Goal: Task Accomplishment & Management: Use online tool/utility

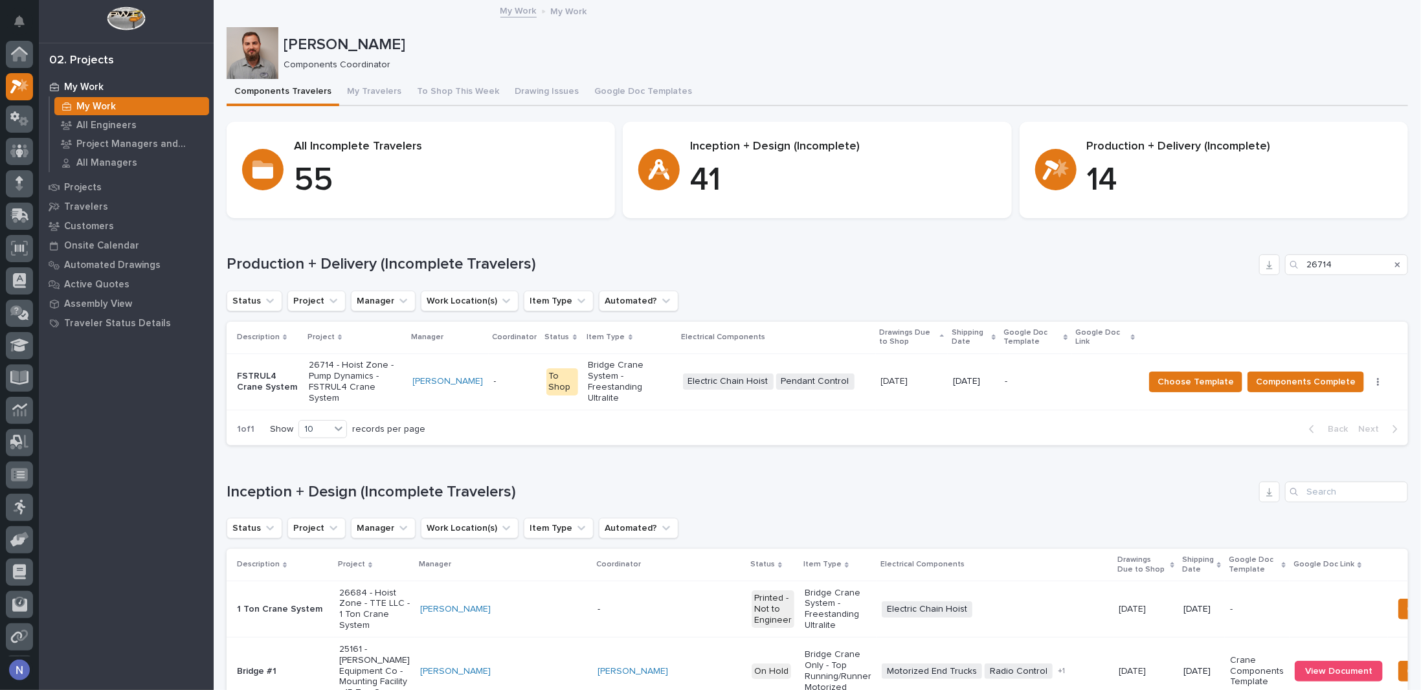
scroll to position [32, 0]
click at [1193, 374] on span "Choose Template" at bounding box center [1195, 382] width 76 height 16
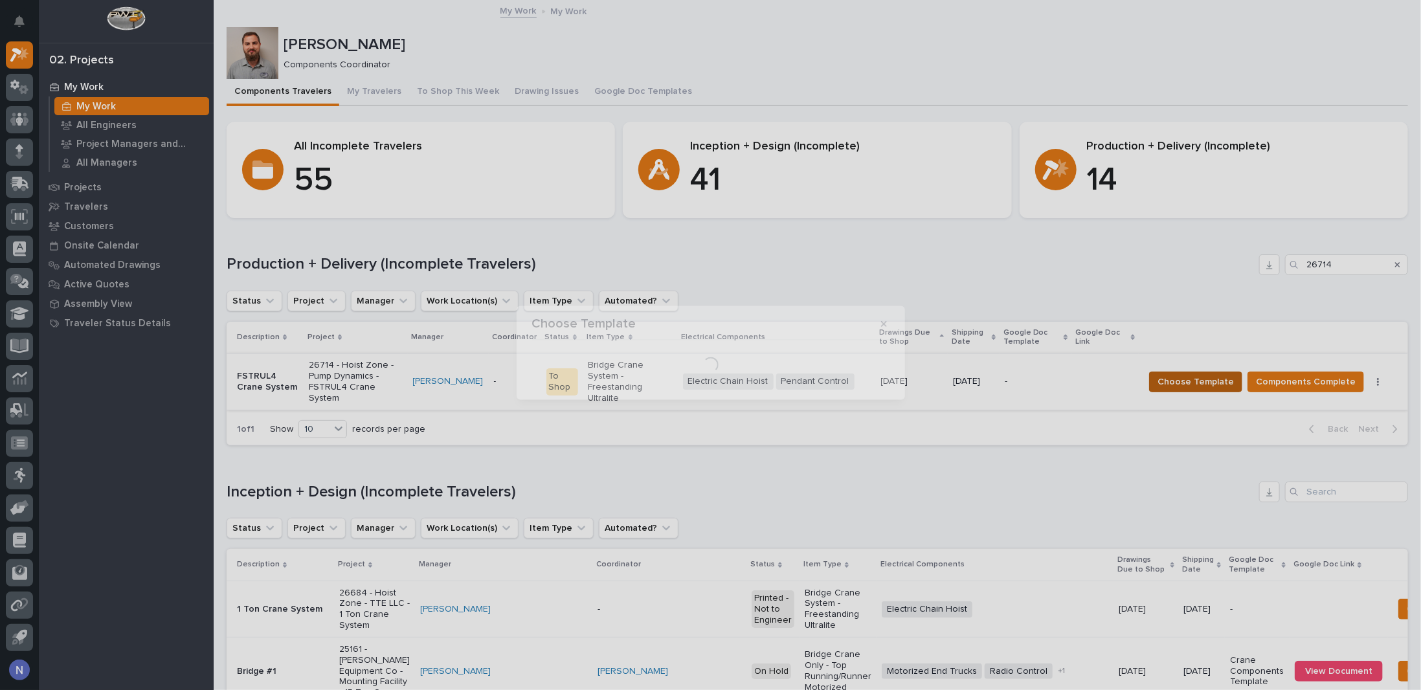
click at [1193, 372] on div "Choose Template Loading..." at bounding box center [710, 345] width 1421 height 690
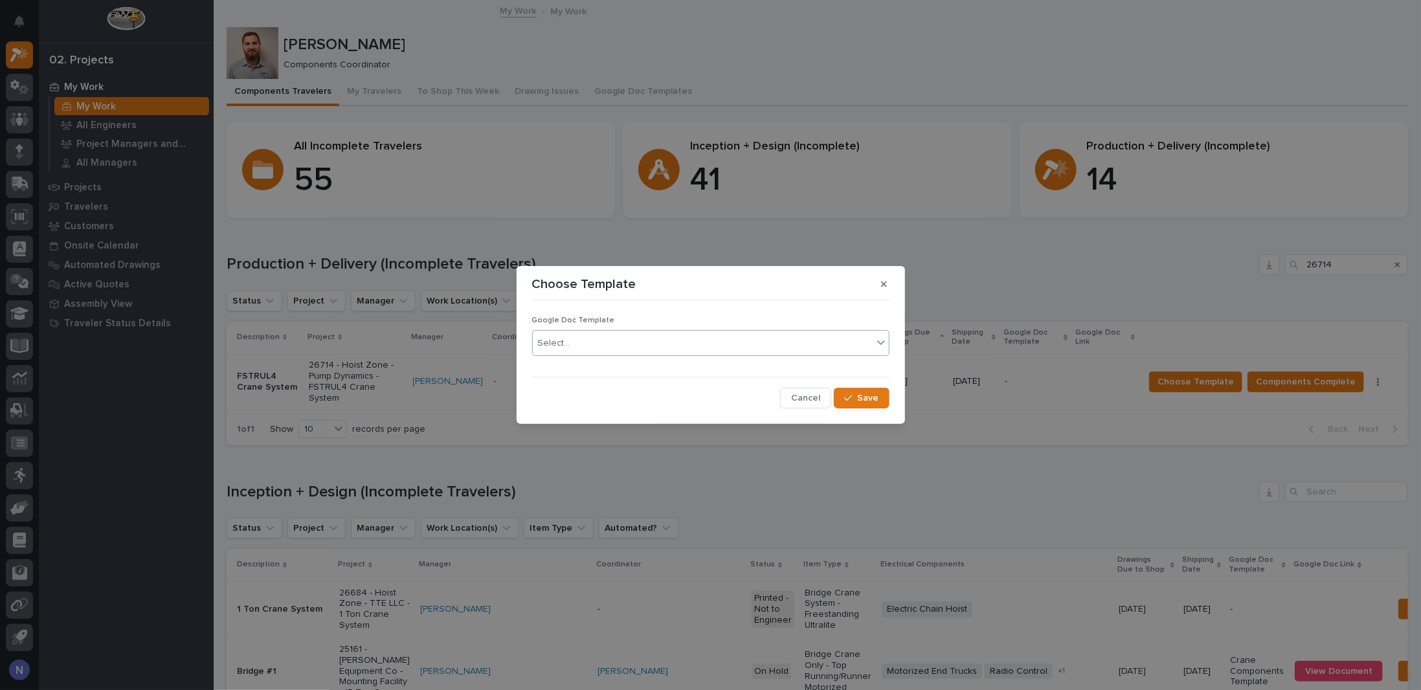
click at [549, 342] on div "Select..." at bounding box center [554, 344] width 32 height 14
click at [542, 389] on div "Crane Components Template" at bounding box center [711, 390] width 356 height 23
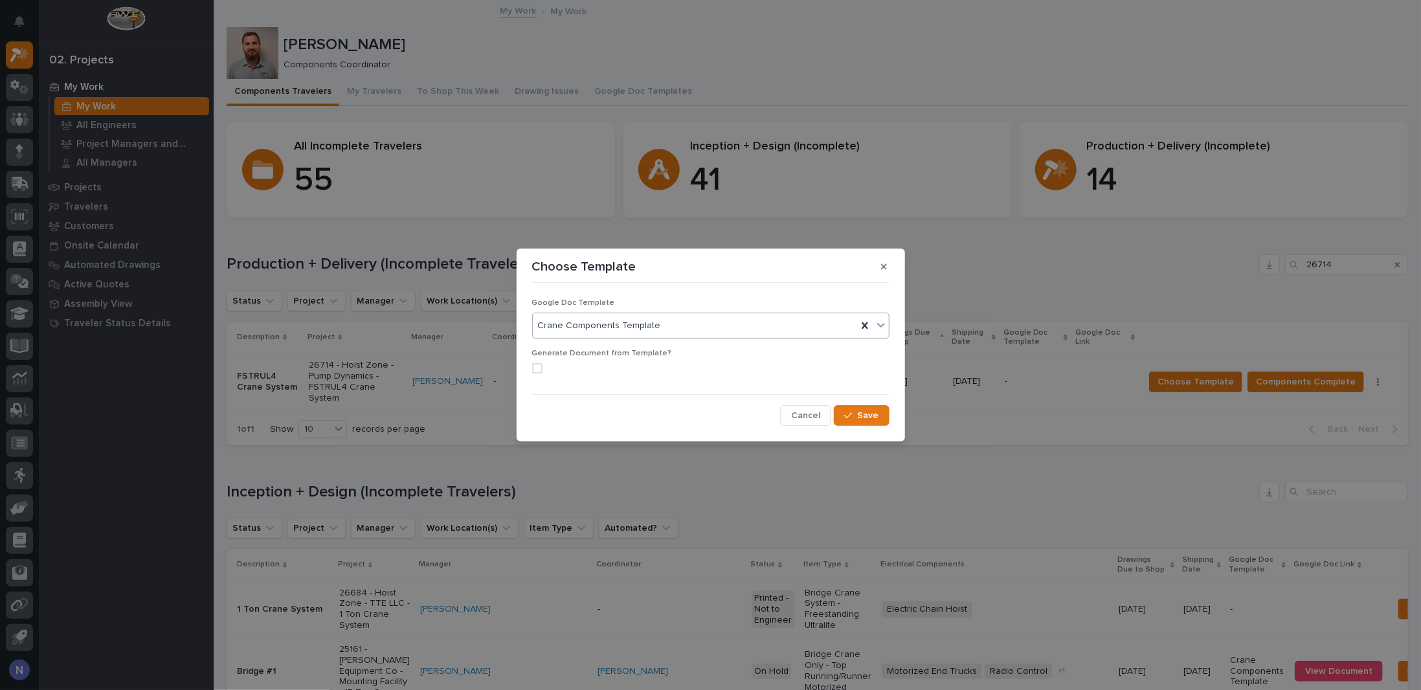
click at [539, 368] on span at bounding box center [537, 368] width 10 height 10
click at [884, 269] on icon "button" at bounding box center [884, 266] width 6 height 9
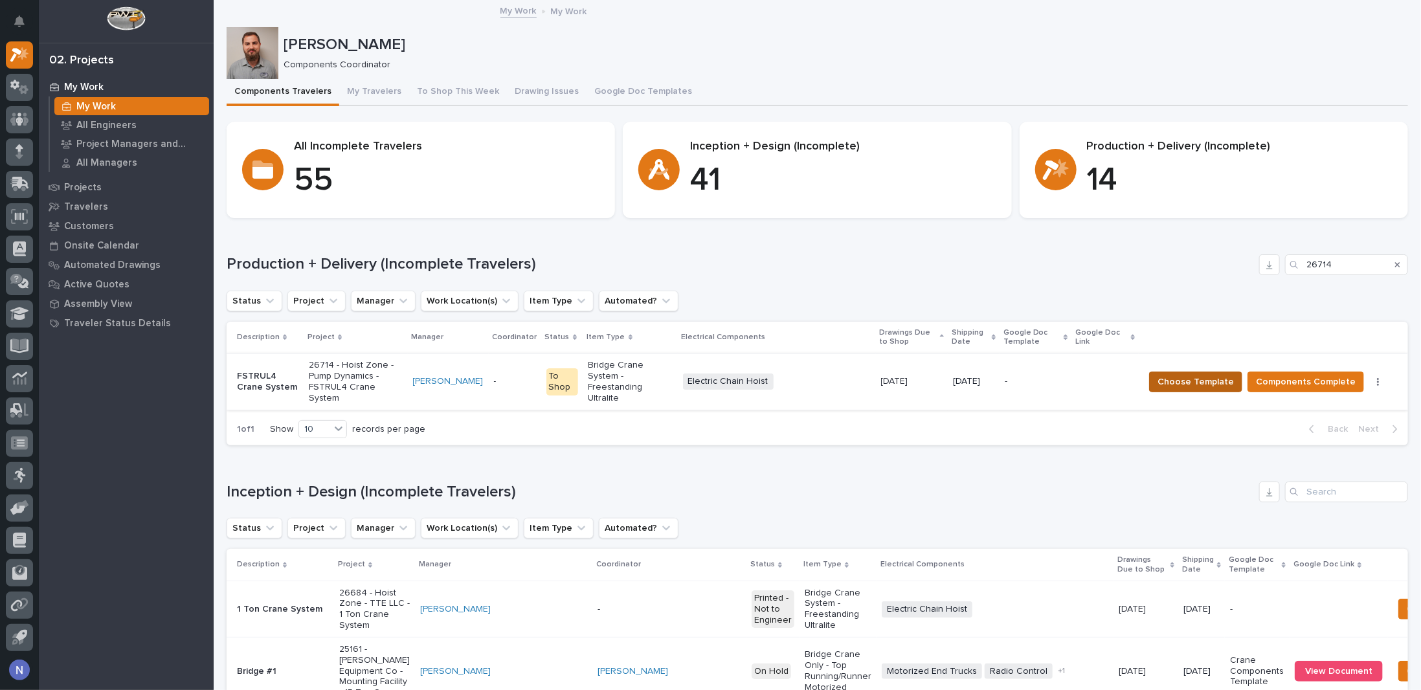
click at [1205, 379] on span "Choose Template" at bounding box center [1195, 382] width 76 height 16
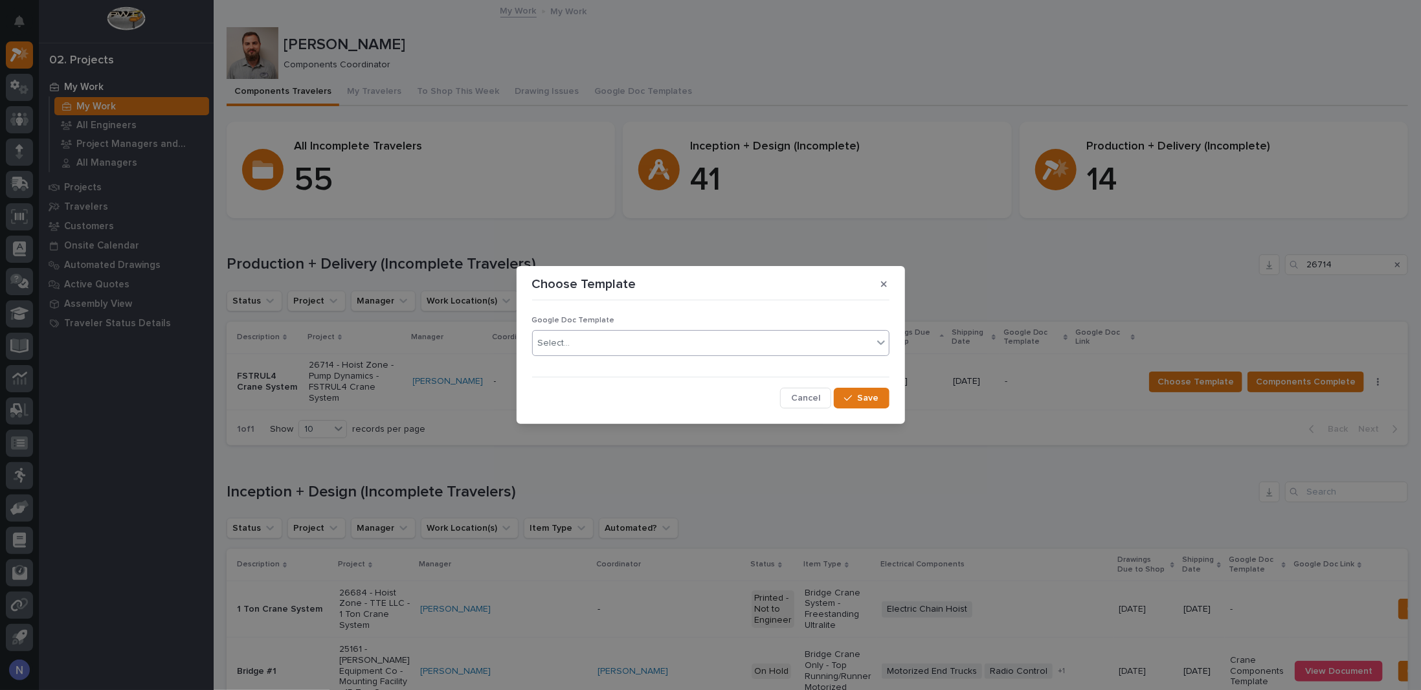
drag, startPoint x: 720, startPoint y: 348, endPoint x: 710, endPoint y: 347, distance: 9.7
click at [719, 347] on div "Select..." at bounding box center [703, 343] width 340 height 21
click at [586, 389] on div "Crane Components Template" at bounding box center [711, 390] width 356 height 23
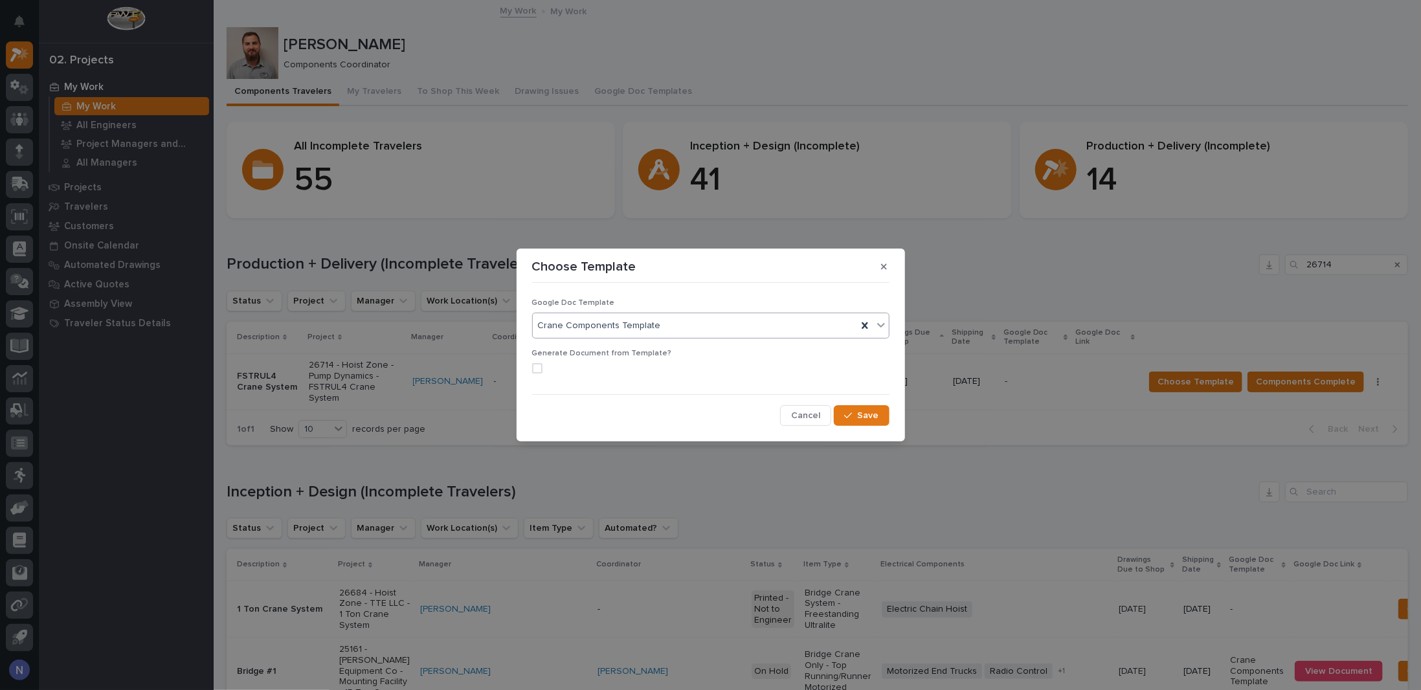
drag, startPoint x: 539, startPoint y: 365, endPoint x: 609, endPoint y: 368, distance: 70.6
click at [538, 365] on span at bounding box center [537, 368] width 10 height 10
click at [861, 422] on button "Save" at bounding box center [861, 415] width 55 height 21
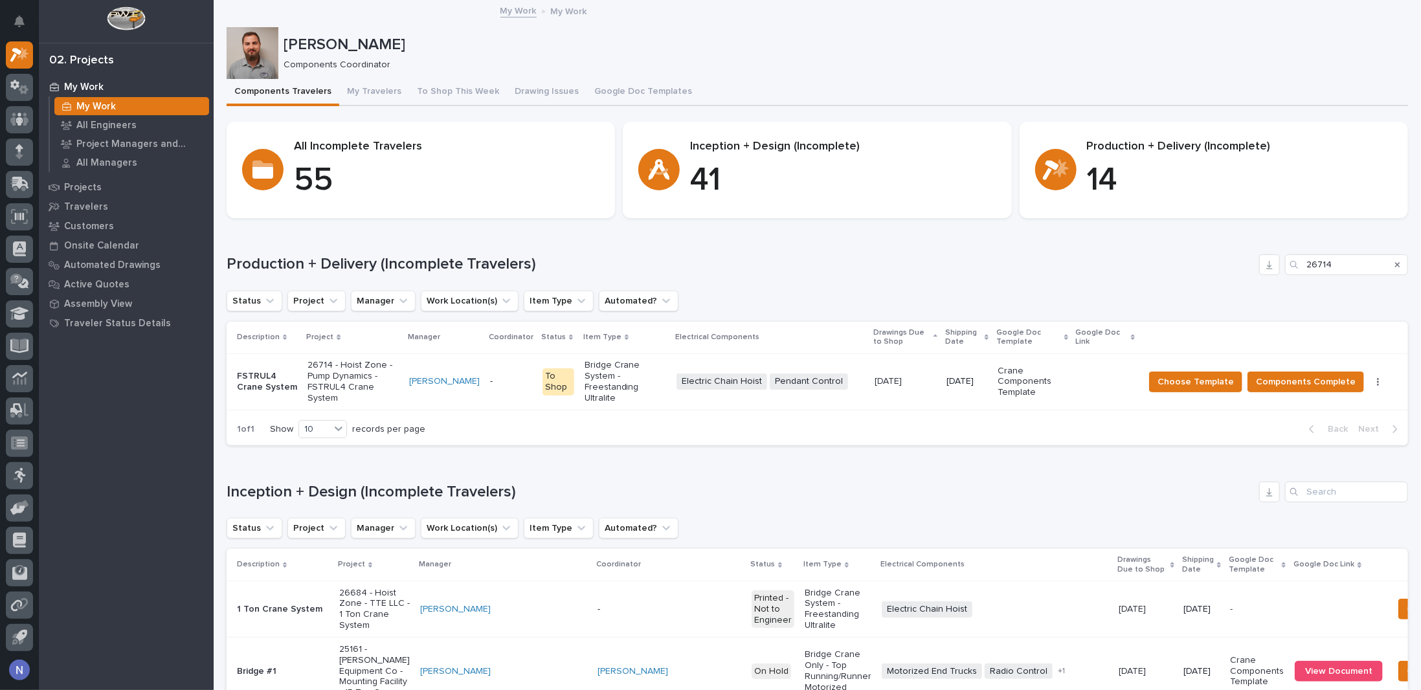
click at [1135, 339] on icon at bounding box center [1133, 337] width 4 height 6
click at [1135, 335] on icon at bounding box center [1133, 336] width 4 height 3
click at [1067, 379] on p "Crane Components Template" at bounding box center [1031, 382] width 69 height 32
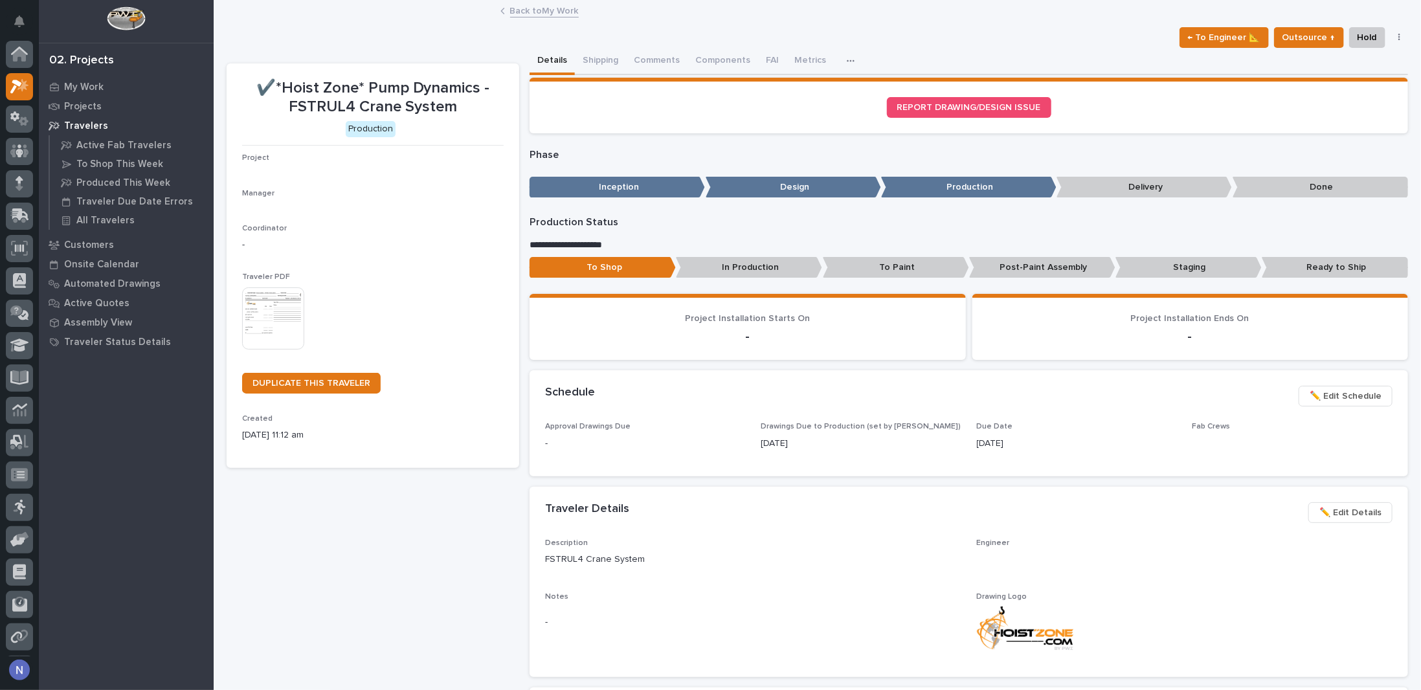
scroll to position [32, 0]
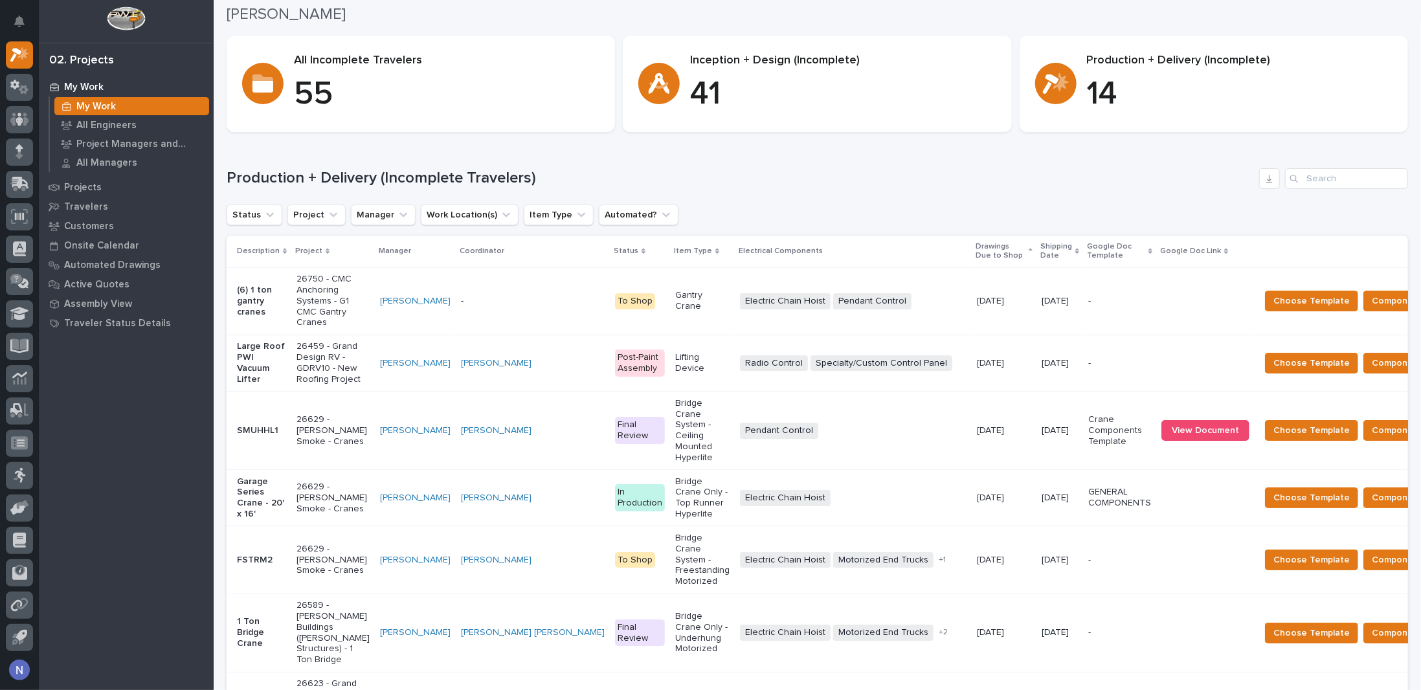
scroll to position [107, 0]
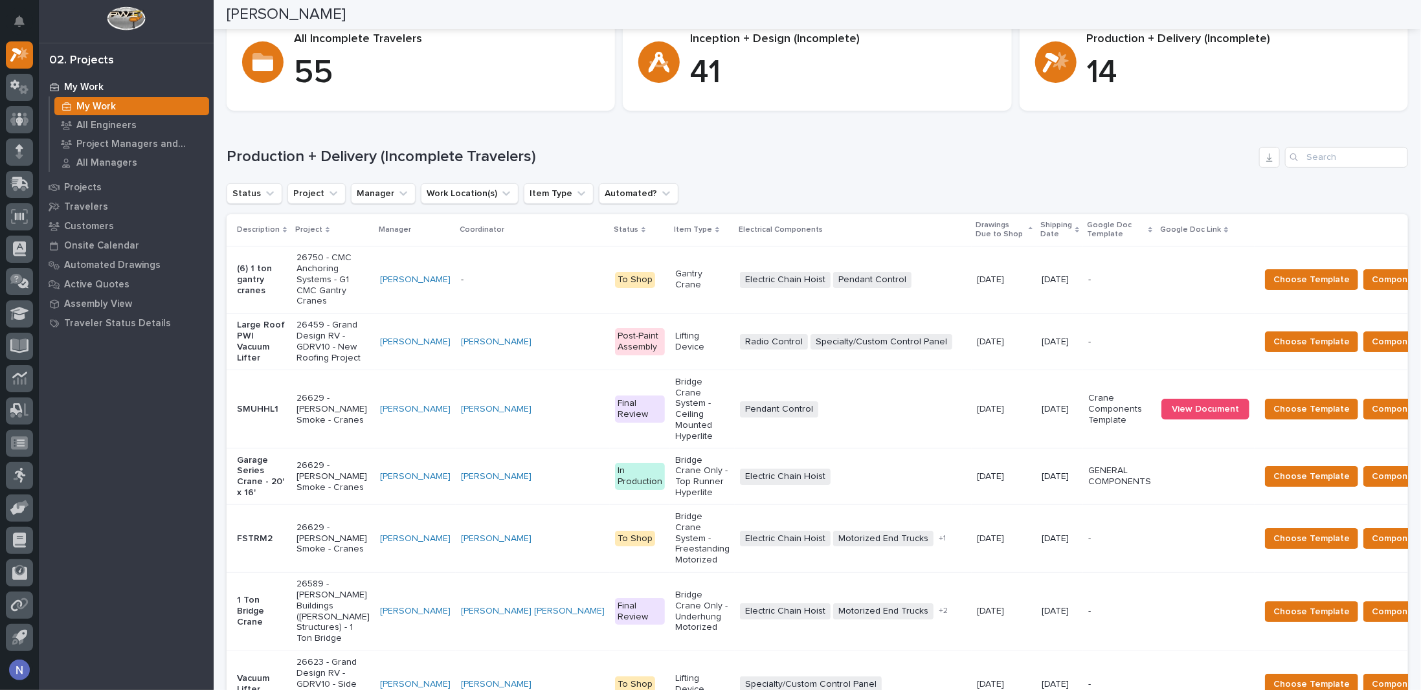
click at [1160, 232] on p "Google Doc Link" at bounding box center [1190, 230] width 61 height 14
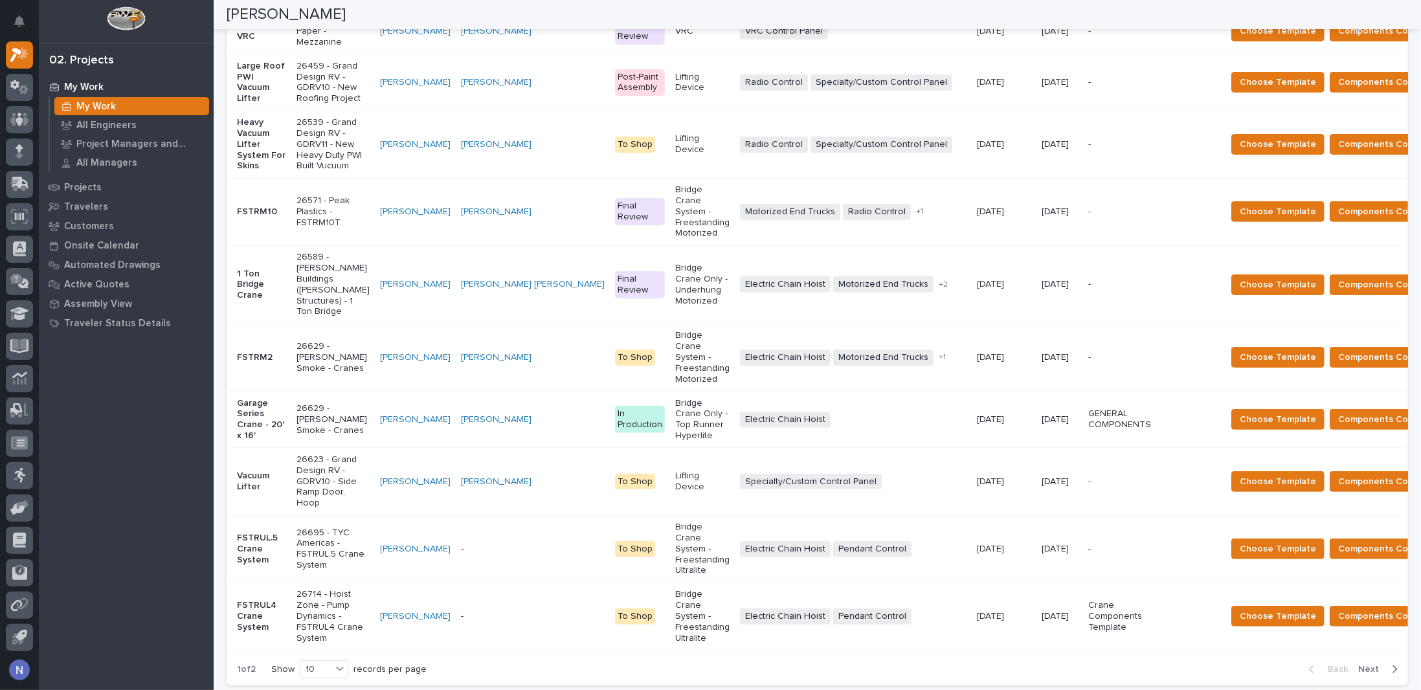
scroll to position [539, 0]
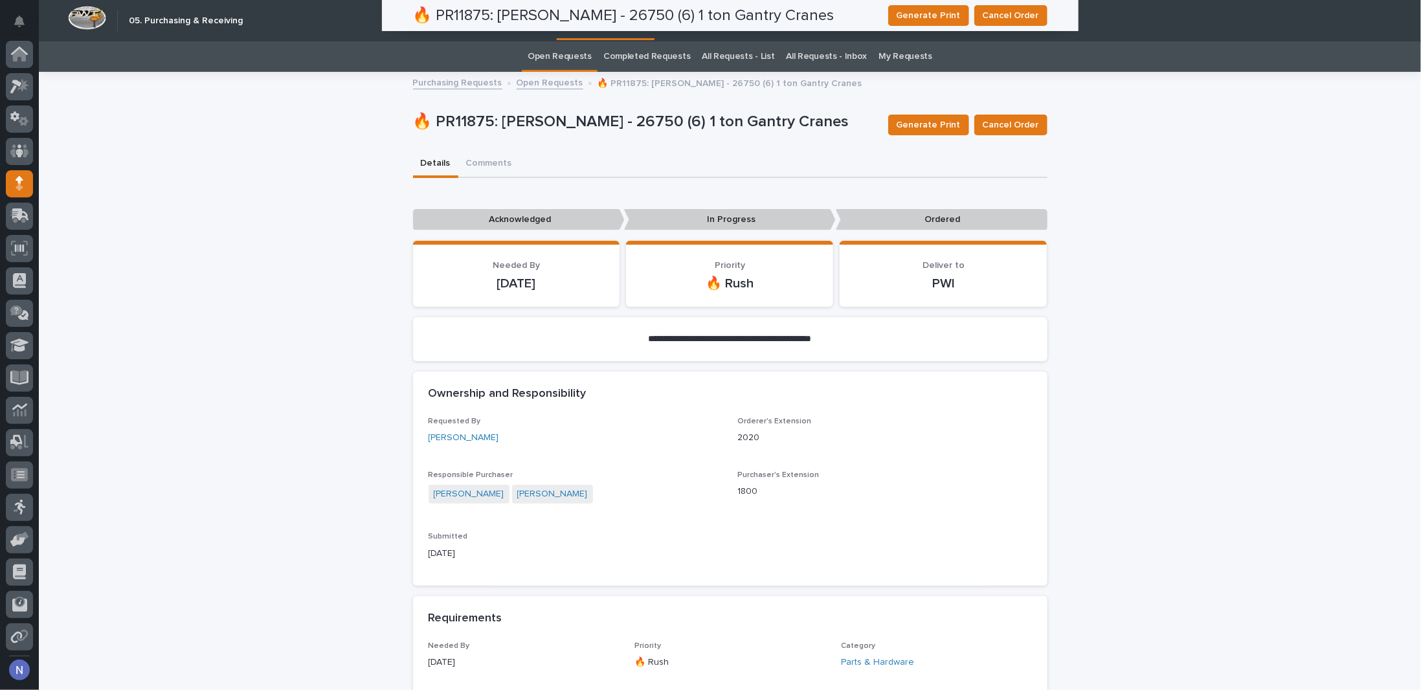
scroll to position [32, 0]
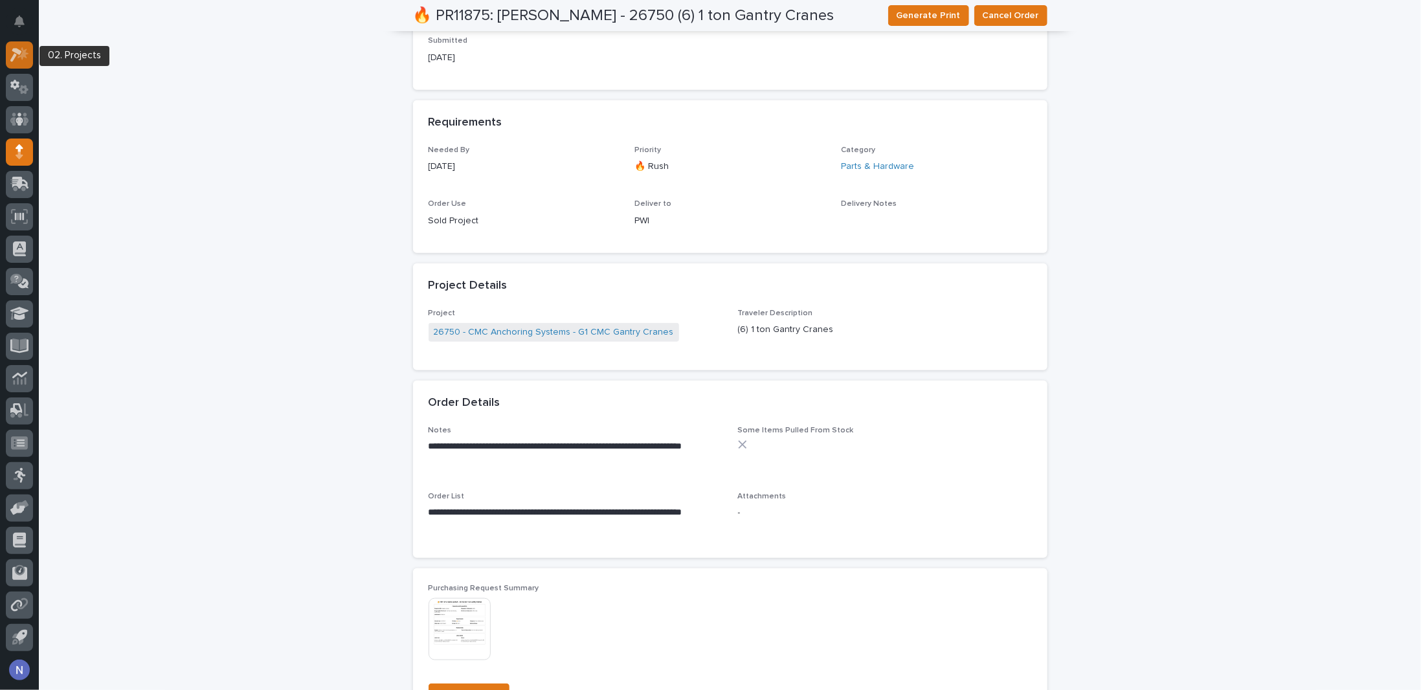
click at [12, 50] on icon at bounding box center [16, 55] width 12 height 14
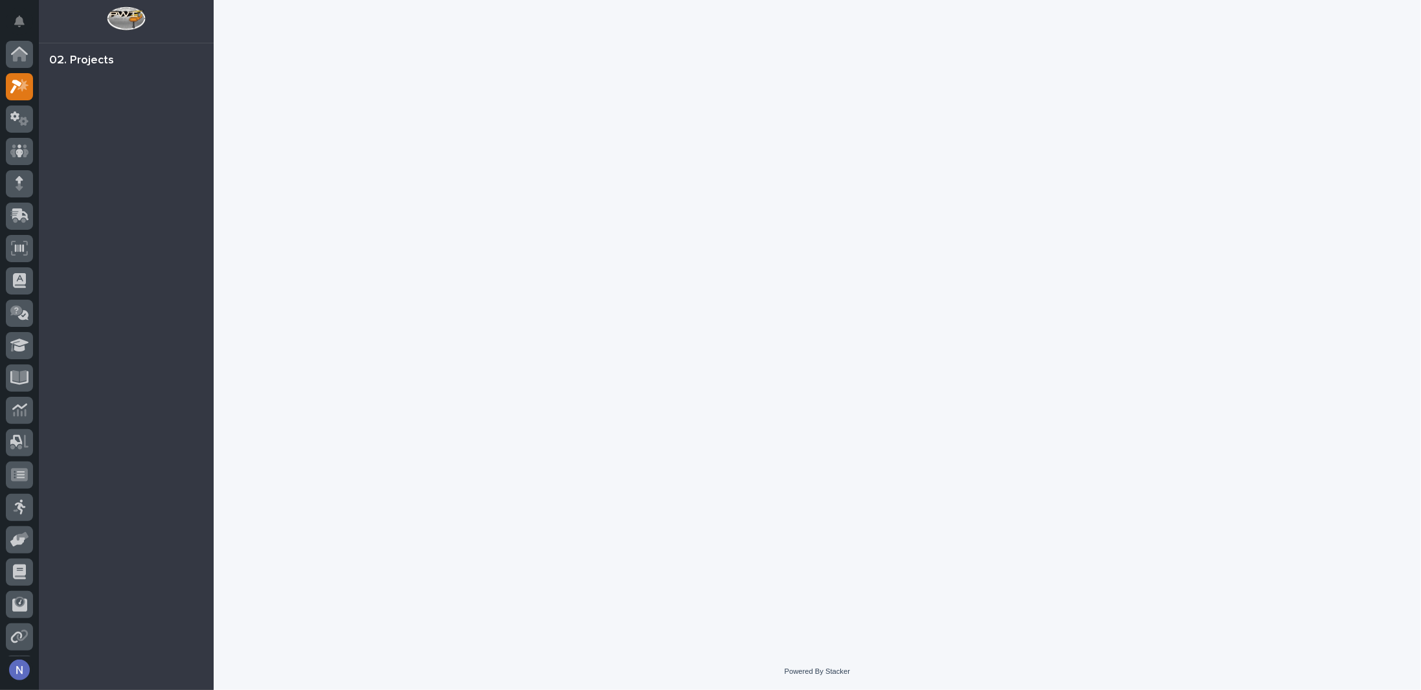
scroll to position [32, 0]
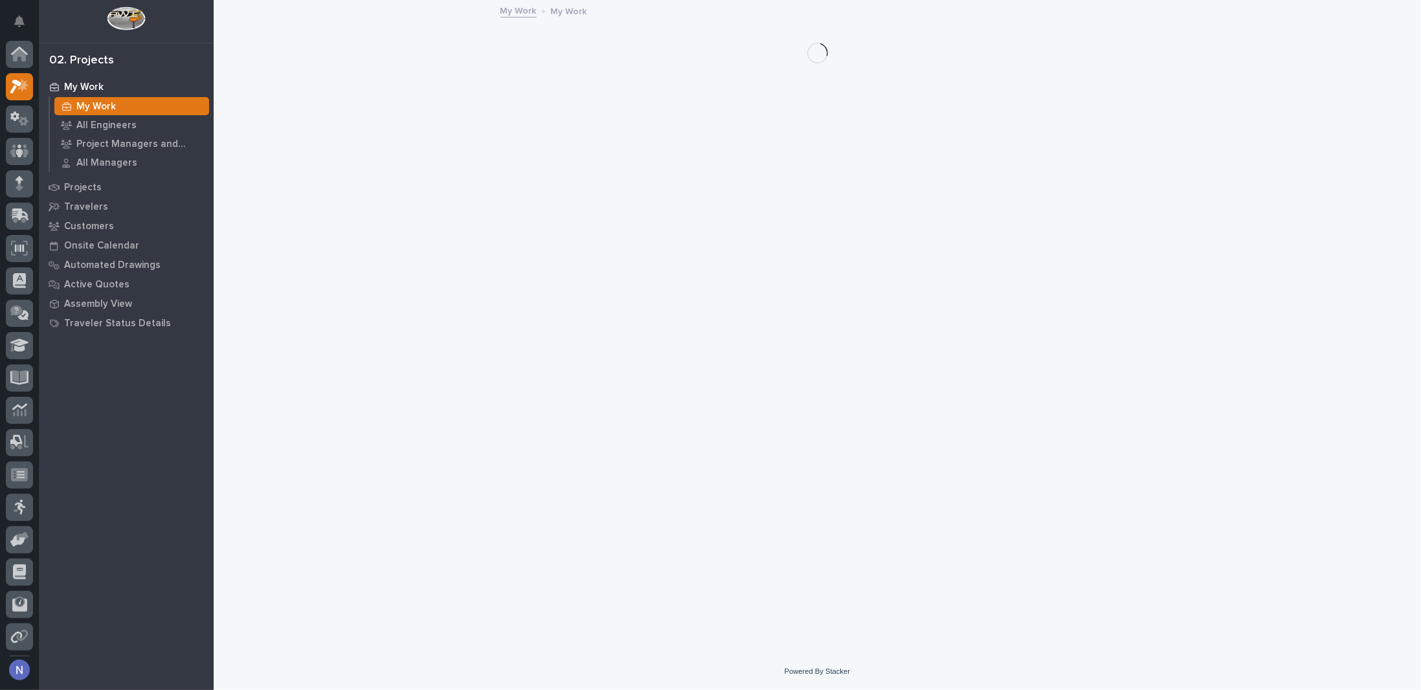
scroll to position [32, 0]
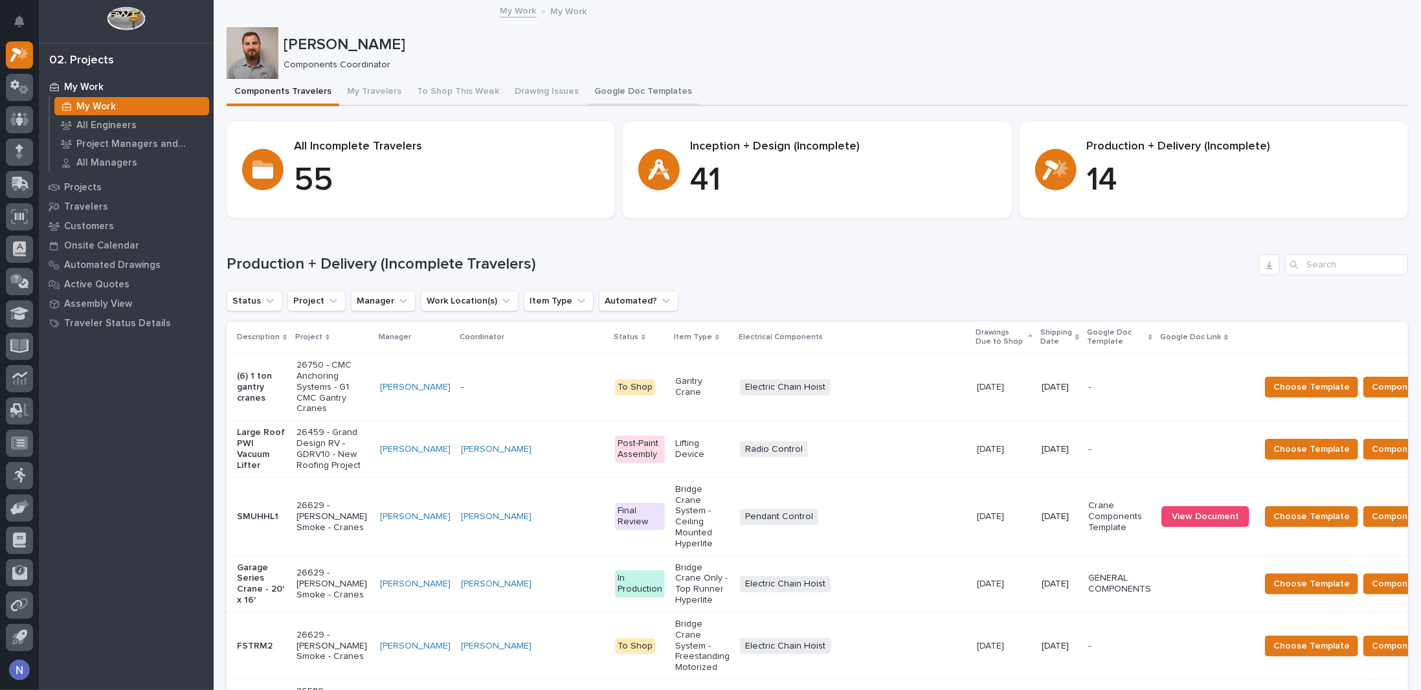
click at [650, 92] on button "Google Doc Templates" at bounding box center [642, 92] width 113 height 27
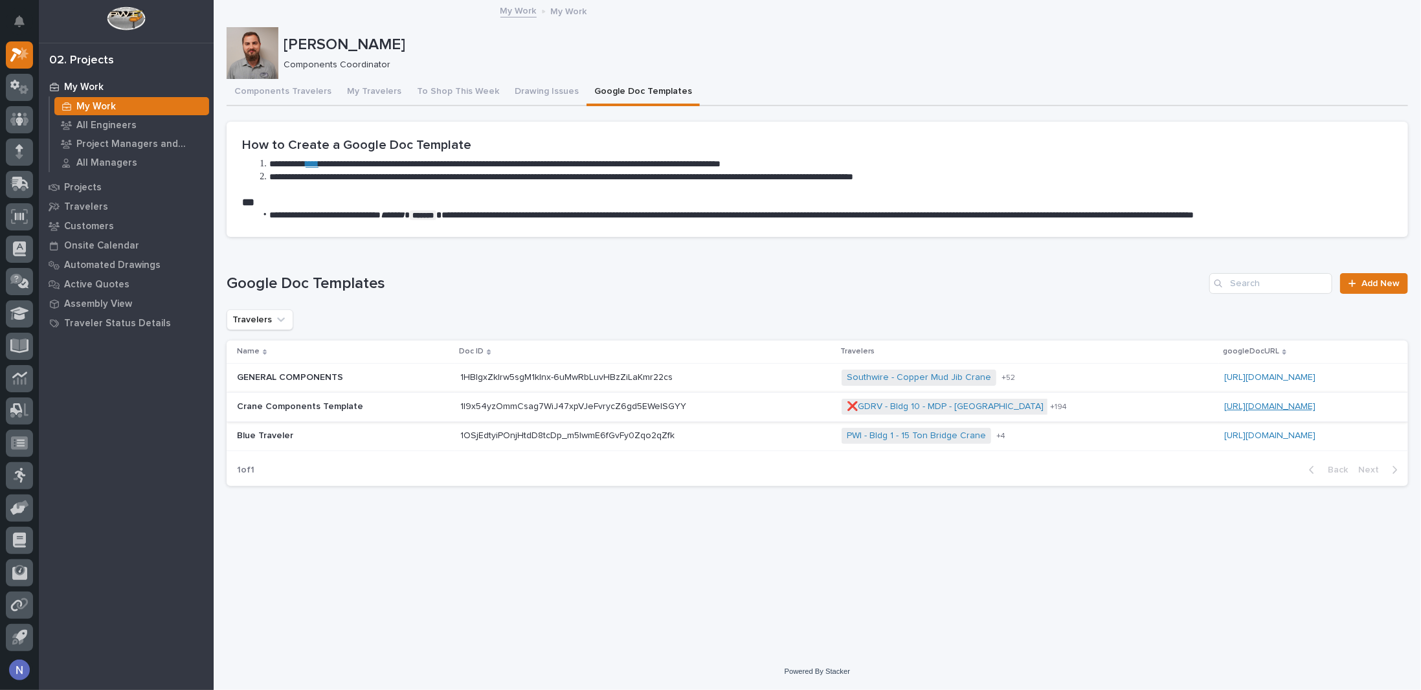
click at [1224, 404] on link "https://docs.google.com/document/d/1l9x54yzOmmCsag7WiJ47xpVJeFvrycZ6gd5EWeISGYY…" at bounding box center [1269, 406] width 91 height 9
